Goal: Check status

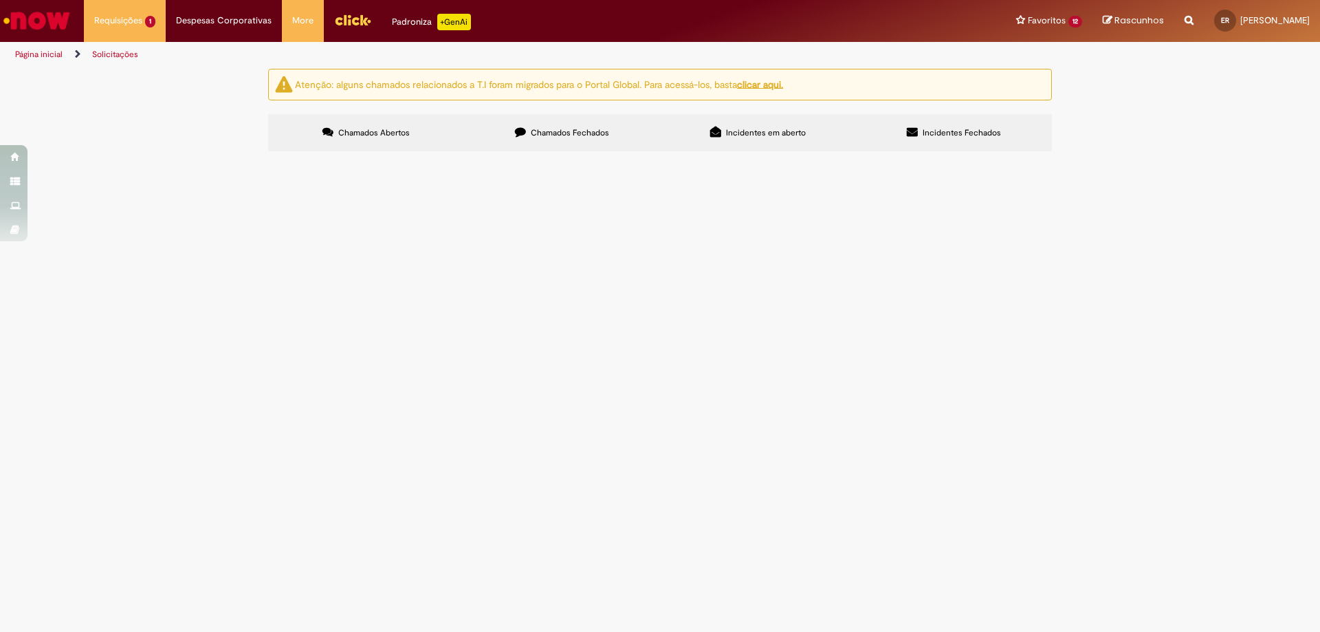
click at [556, 127] on span "Chamados Fechados" at bounding box center [570, 132] width 78 height 11
click at [0, 0] on button at bounding box center [0, 0] width 0 height 0
click at [608, 138] on label "Chamados Fechados" at bounding box center [562, 132] width 196 height 37
click at [0, 0] on input "Pesquisar" at bounding box center [0, 0] width 0 height 0
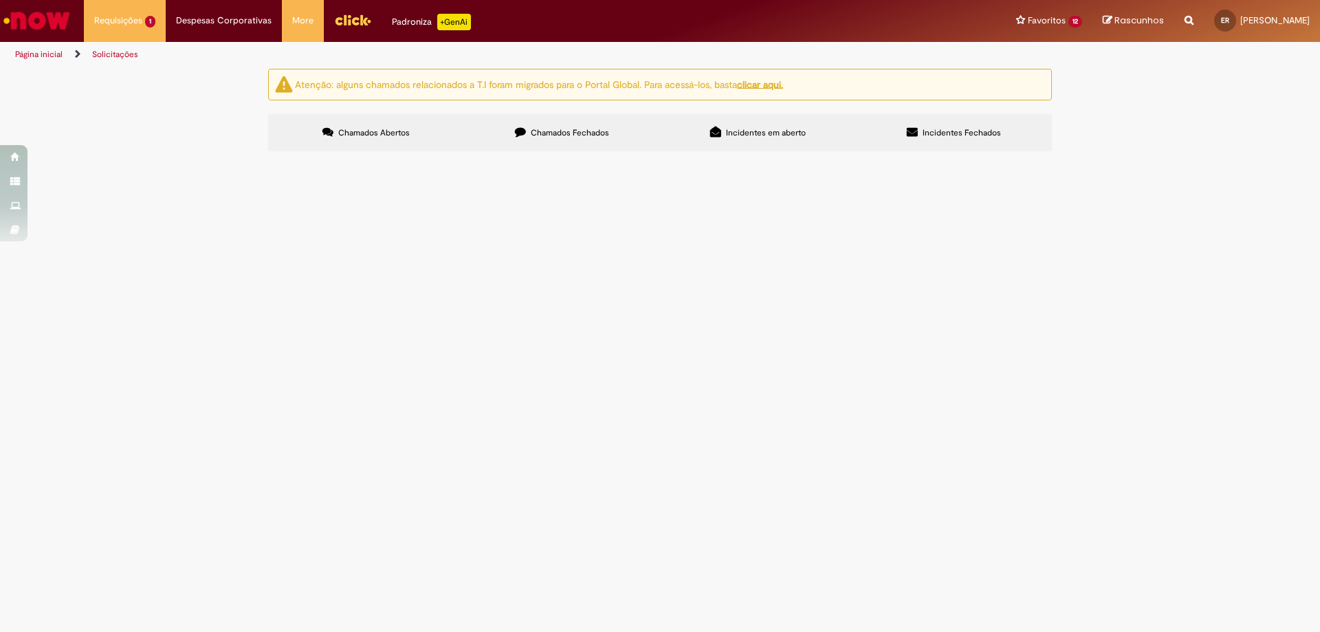
paste input "*********"
type input "*********"
click at [0, 0] on button "Pesquisar" at bounding box center [0, 0] width 0 height 0
click at [0, 0] on span "Compras rápidas (Speed Buy)" at bounding box center [0, 0] width 0 height 0
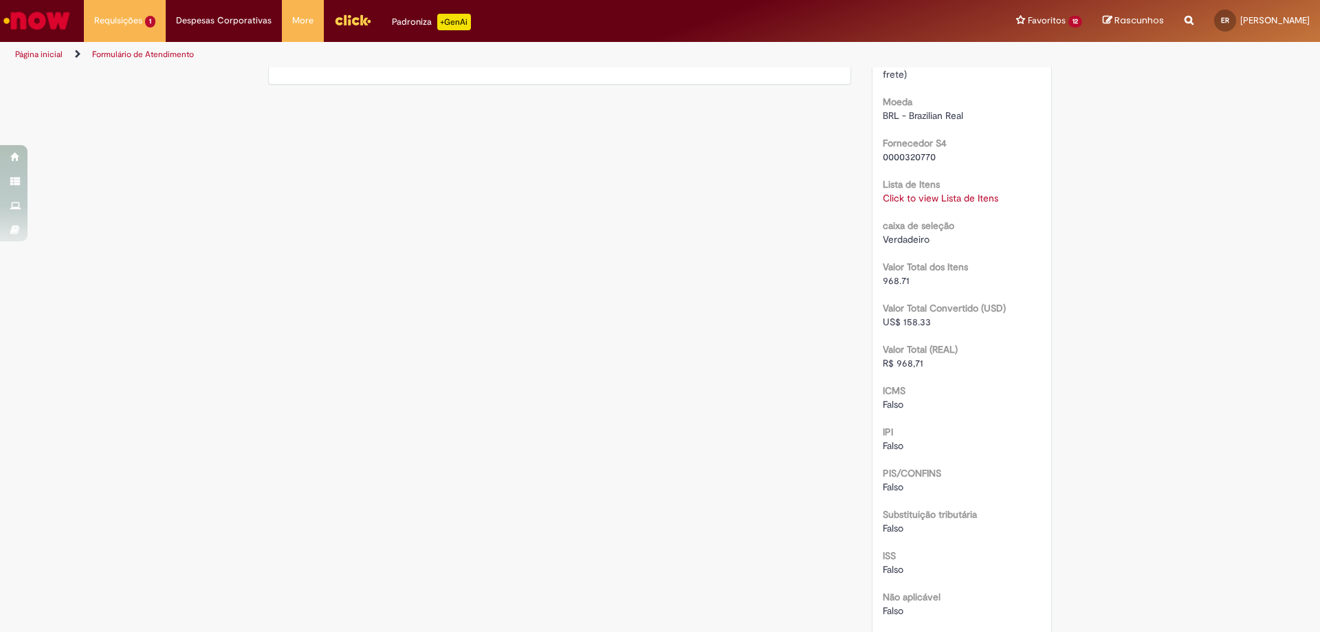
scroll to position [1272, 0]
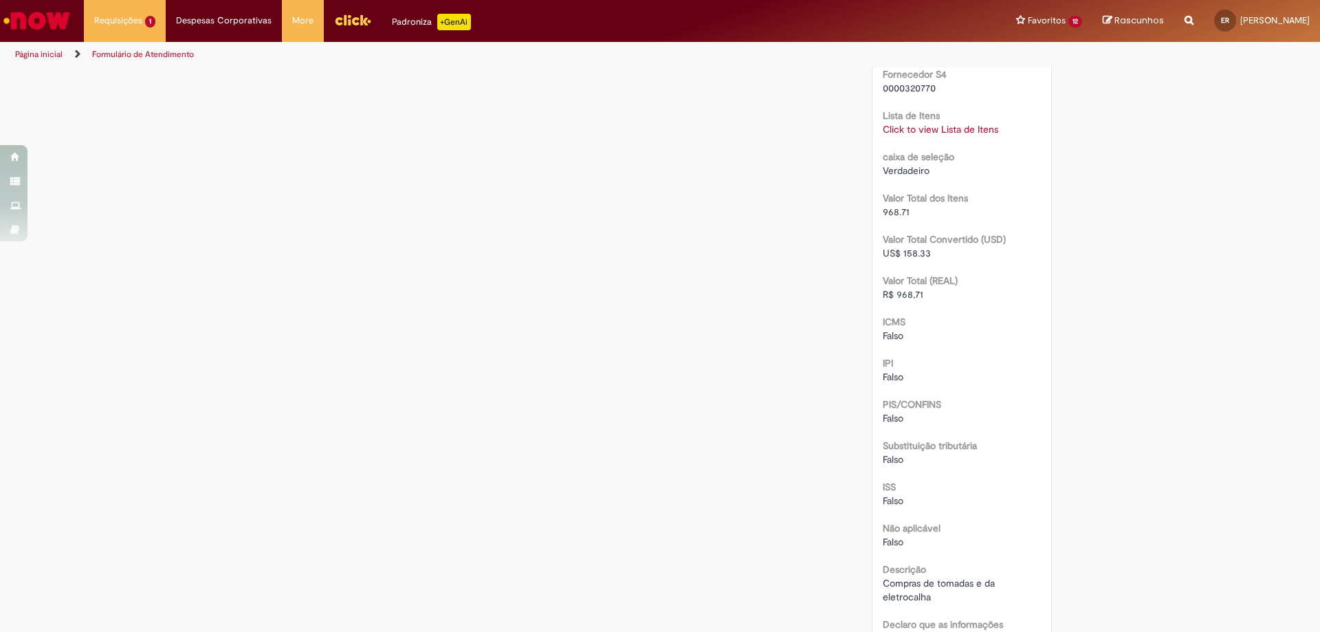
click at [980, 135] on link "Click to view Lista de Itens" at bounding box center [941, 129] width 116 height 12
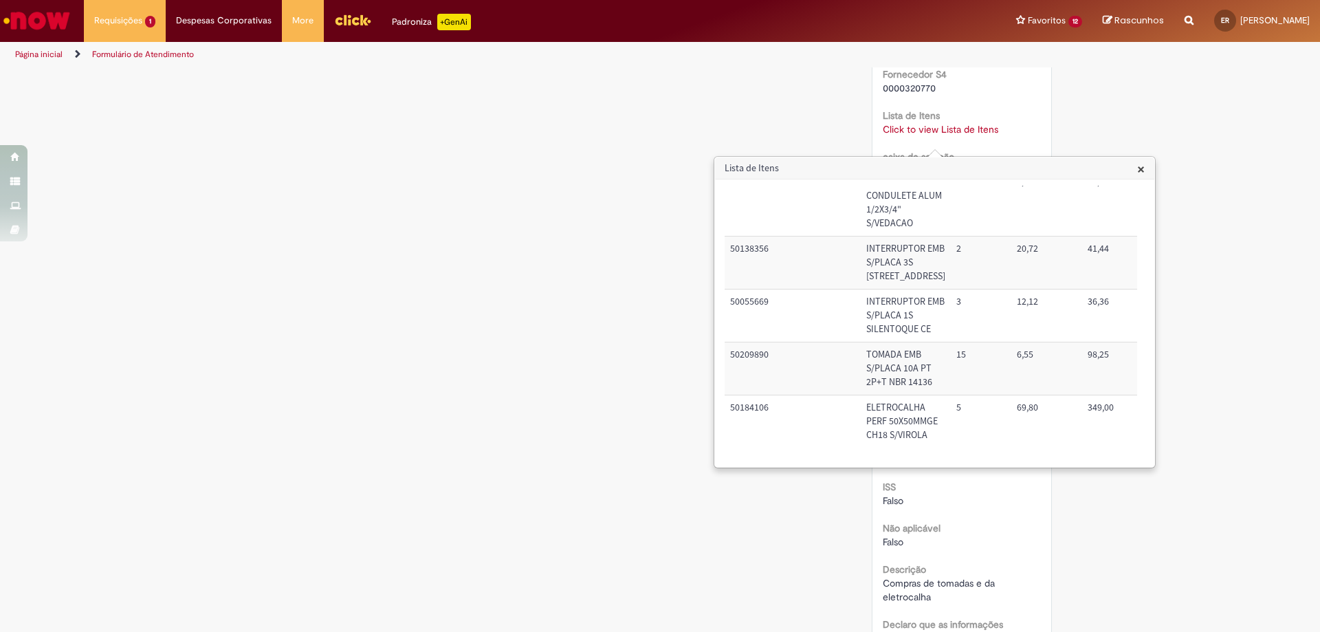
scroll to position [413, 0]
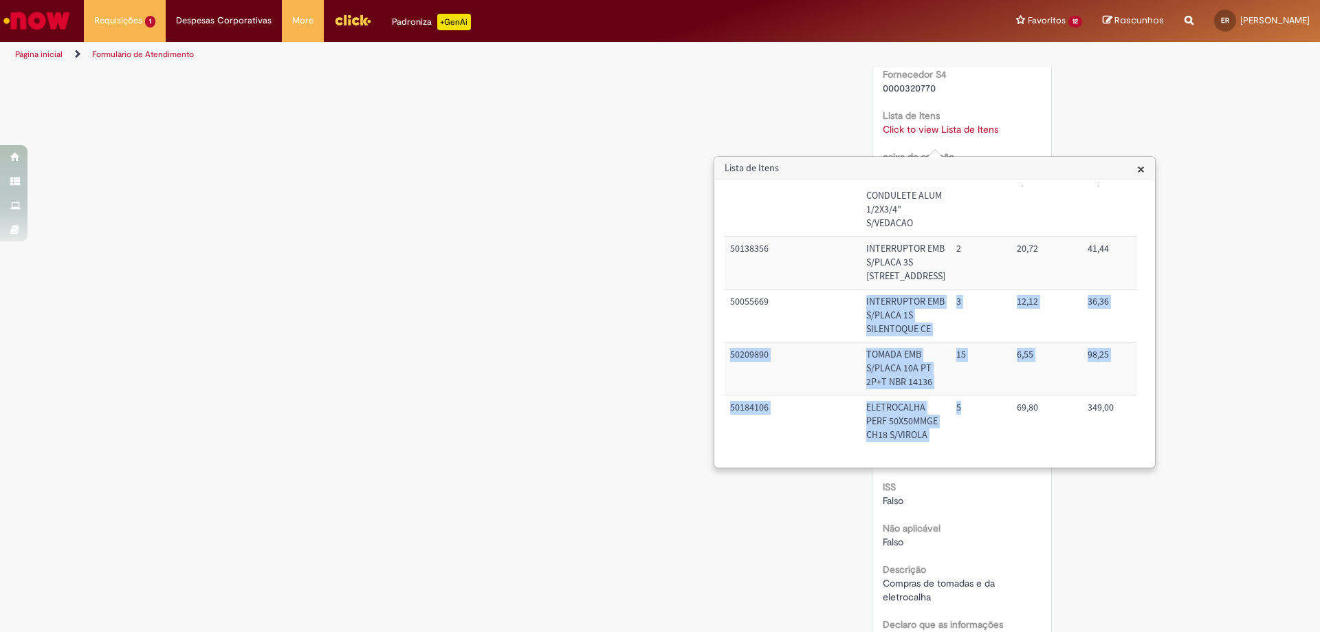
drag, startPoint x: 842, startPoint y: 426, endPoint x: 970, endPoint y: 443, distance: 129.1
click at [970, 443] on div "Código SAP Material / Serviço Descrição Quantidade Valor Unitário Valor Total M…" at bounding box center [931, 323] width 413 height 275
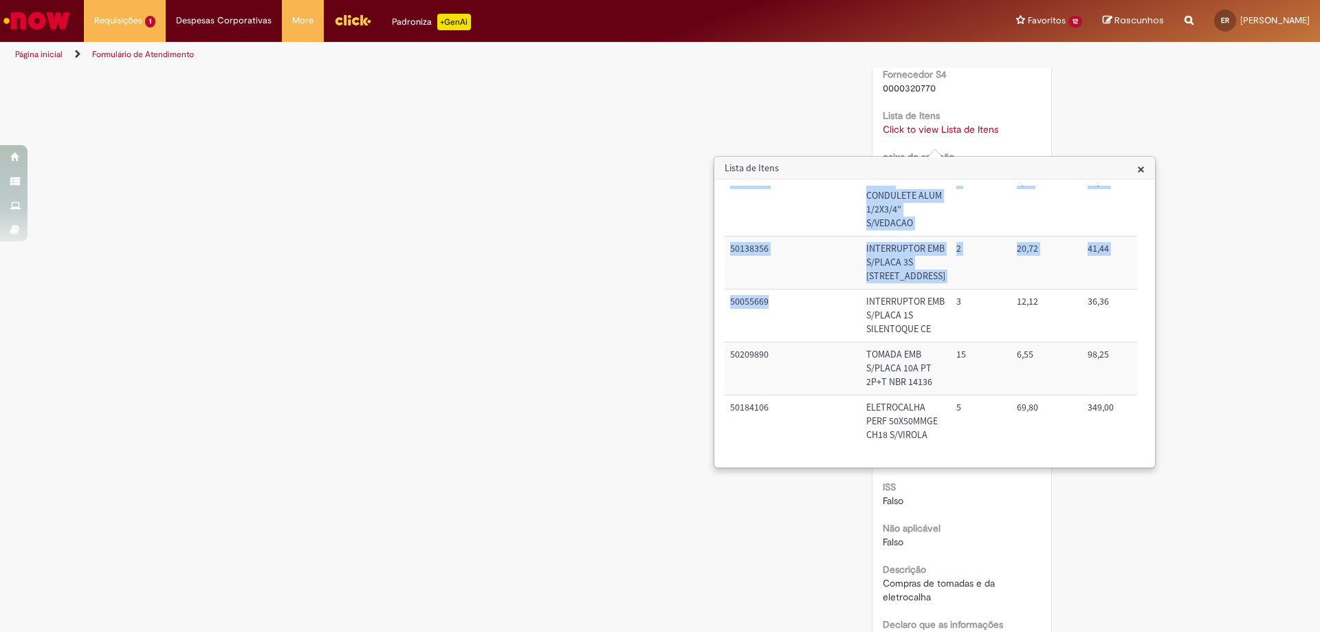
click at [951, 395] on td "5" at bounding box center [981, 421] width 61 height 52
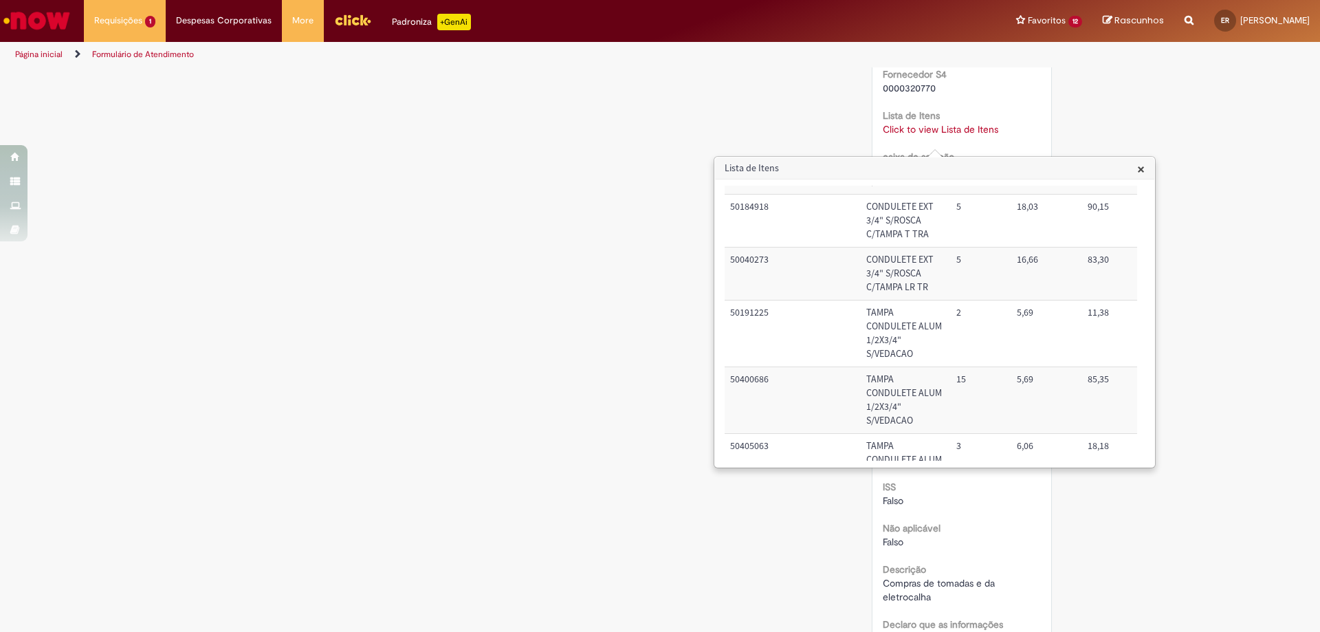
scroll to position [0, 0]
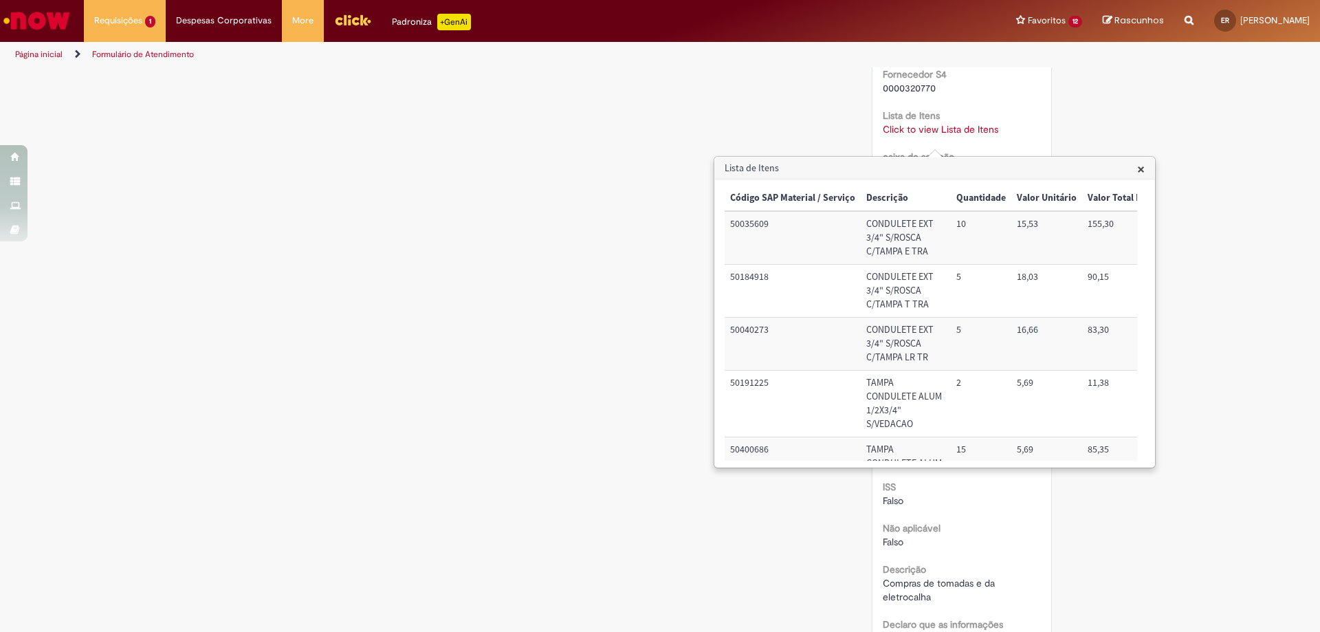
drag, startPoint x: 940, startPoint y: 336, endPoint x: 969, endPoint y: 273, distance: 69.5
click at [969, 264] on td "10" at bounding box center [981, 237] width 61 height 53
click at [1117, 264] on td "155,30" at bounding box center [1125, 237] width 87 height 53
